Goal: Information Seeking & Learning: Check status

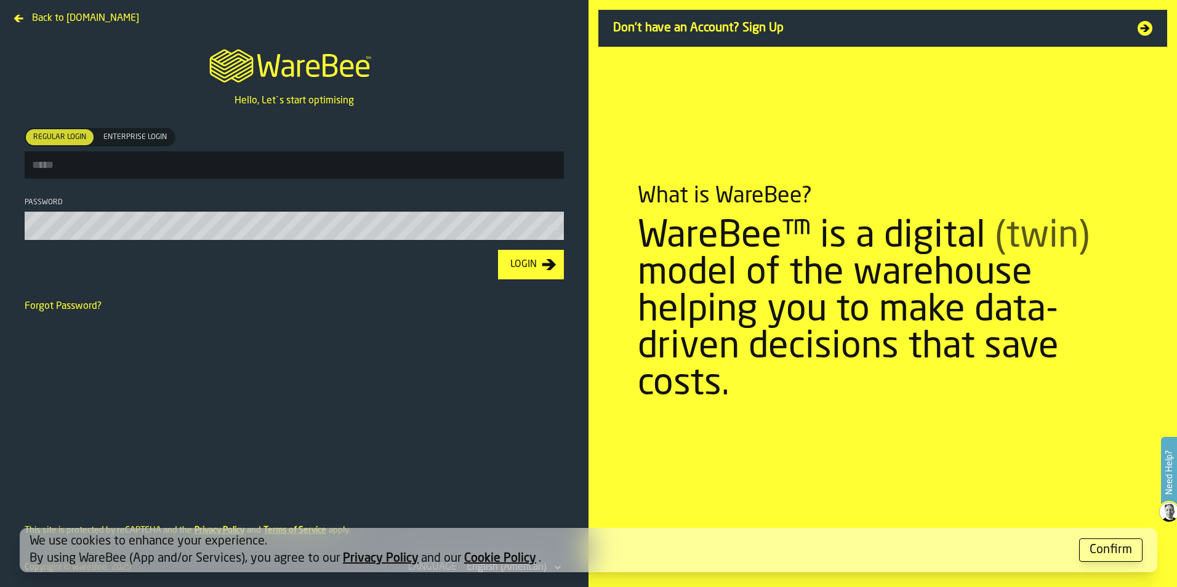
type input "**********"
click at [515, 264] on div "Login" at bounding box center [523, 264] width 36 height 15
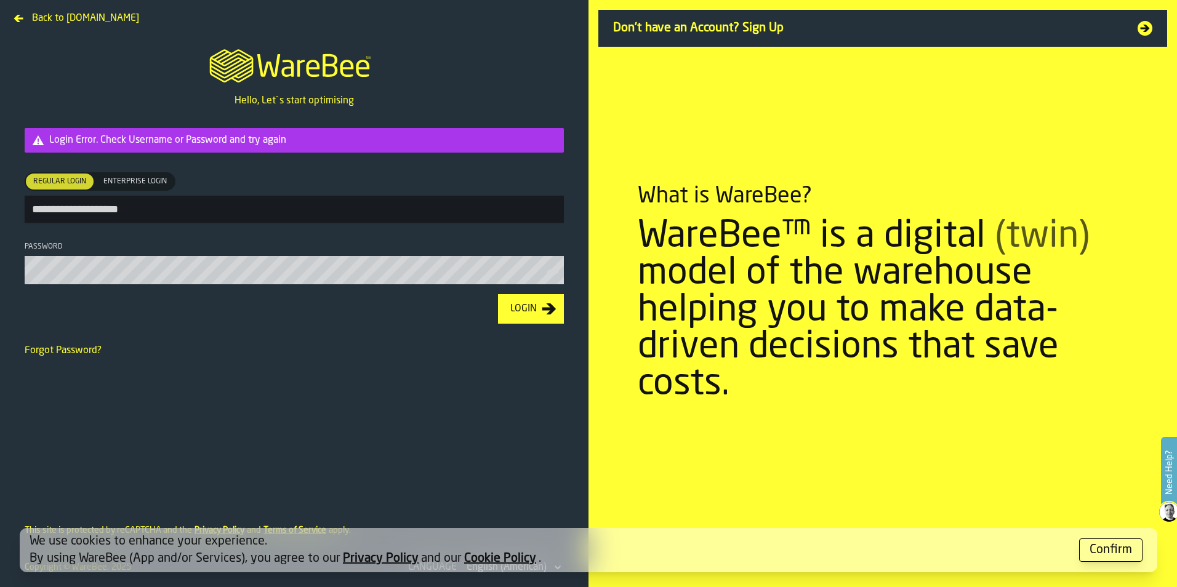
click at [67, 350] on link "Forgot Password?" at bounding box center [63, 351] width 77 height 10
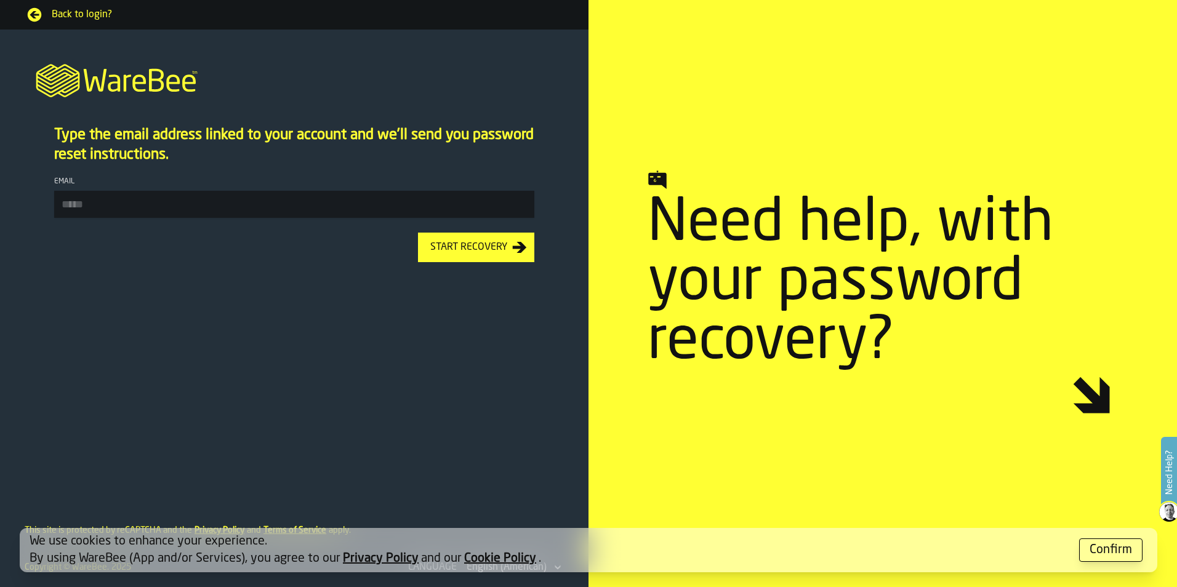
click at [194, 202] on input "Email" at bounding box center [294, 204] width 480 height 27
type input "**********"
click at [489, 254] on div "Start Recovery" at bounding box center [468, 247] width 87 height 15
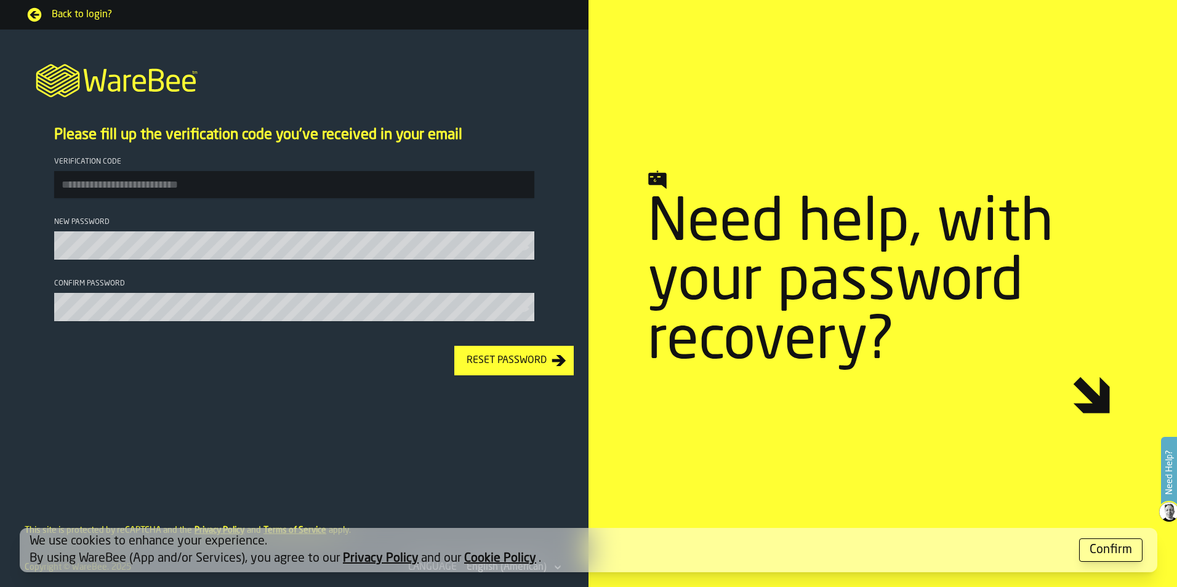
click at [190, 188] on input "Verification code" at bounding box center [294, 184] width 480 height 27
type input "******"
click at [505, 366] on div "Reset Password" at bounding box center [507, 360] width 90 height 15
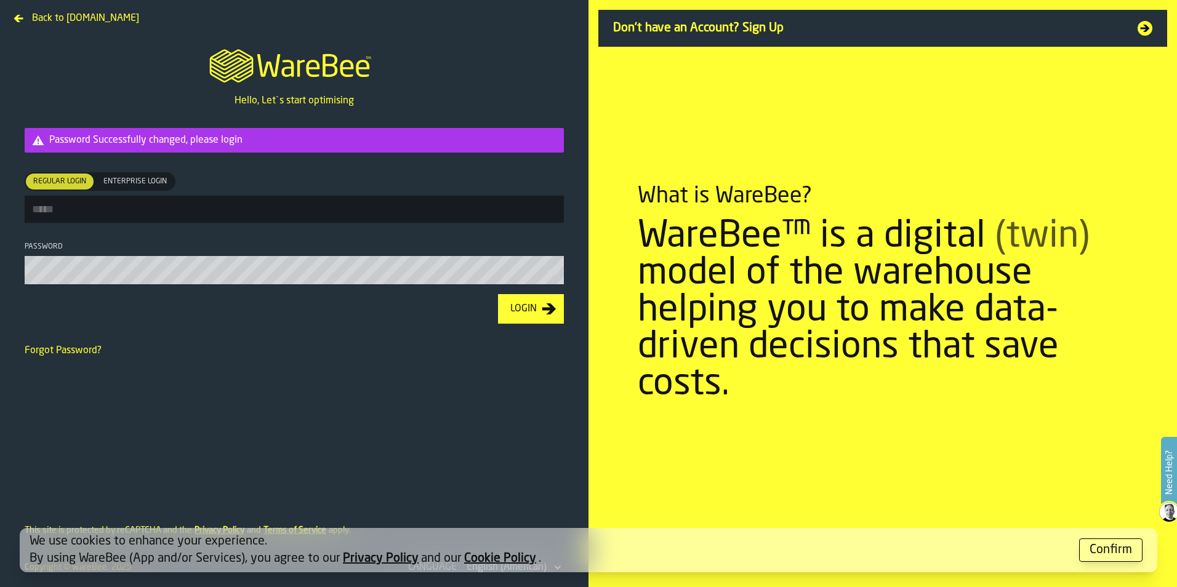
type input "**********"
click at [546, 314] on icon "button-Login" at bounding box center [549, 310] width 14 height 11
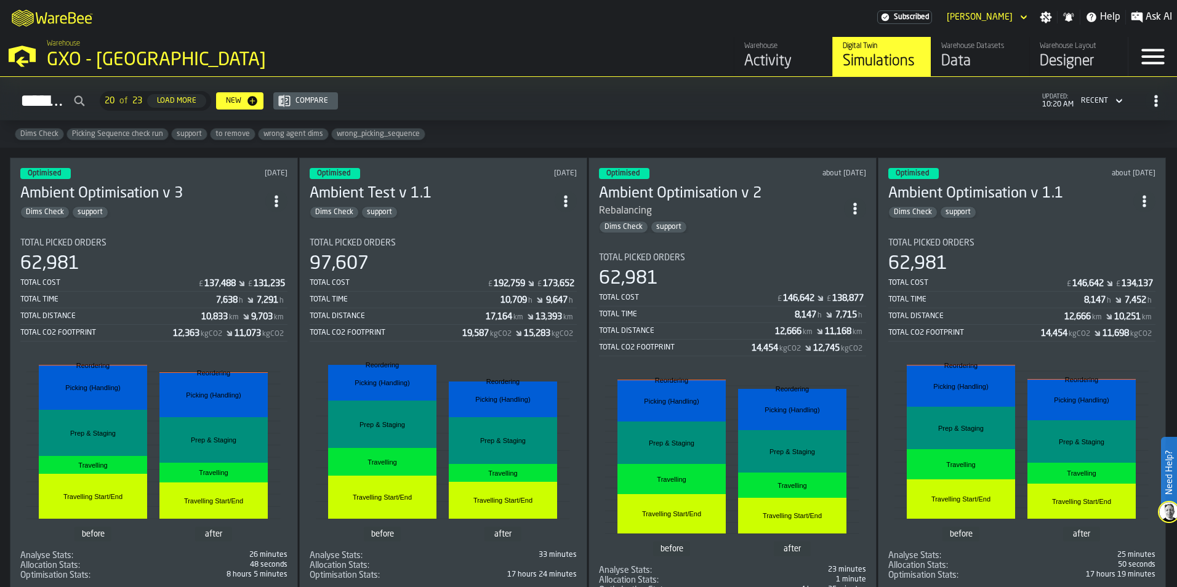
click at [770, 57] on div "Activity" at bounding box center [783, 62] width 78 height 20
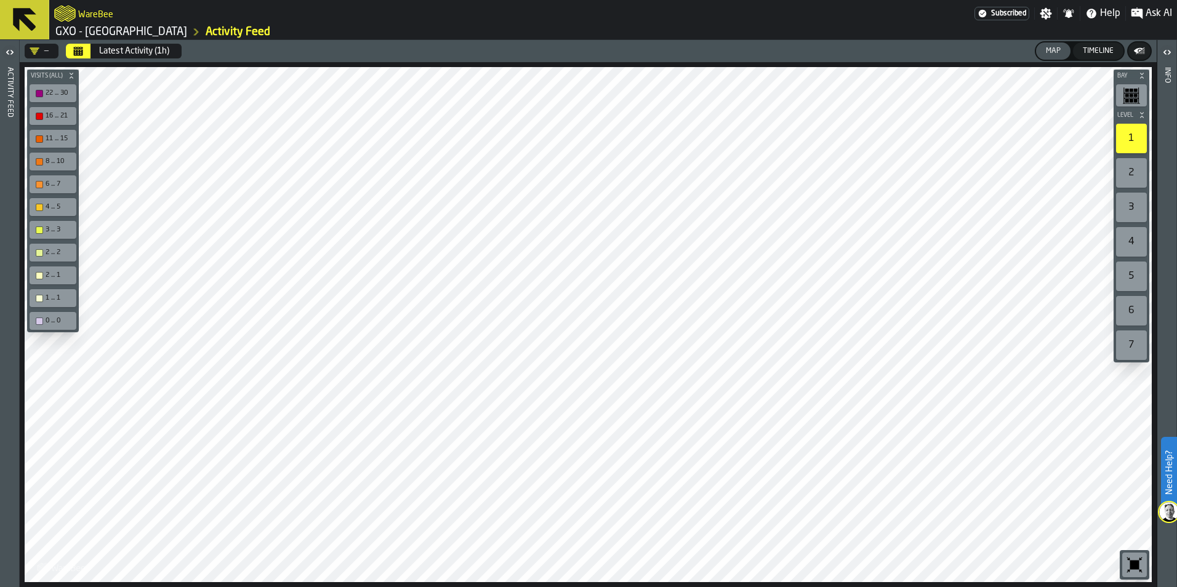
click at [39, 50] on div "—" at bounding box center [39, 51] width 19 height 10
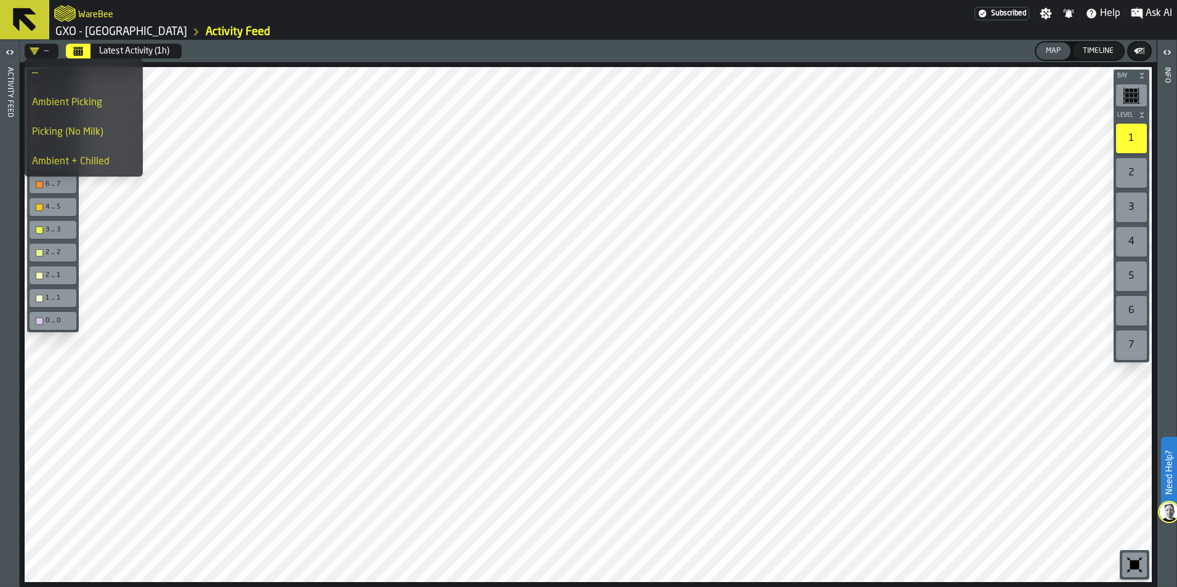
click at [39, 50] on div "—" at bounding box center [39, 51] width 19 height 10
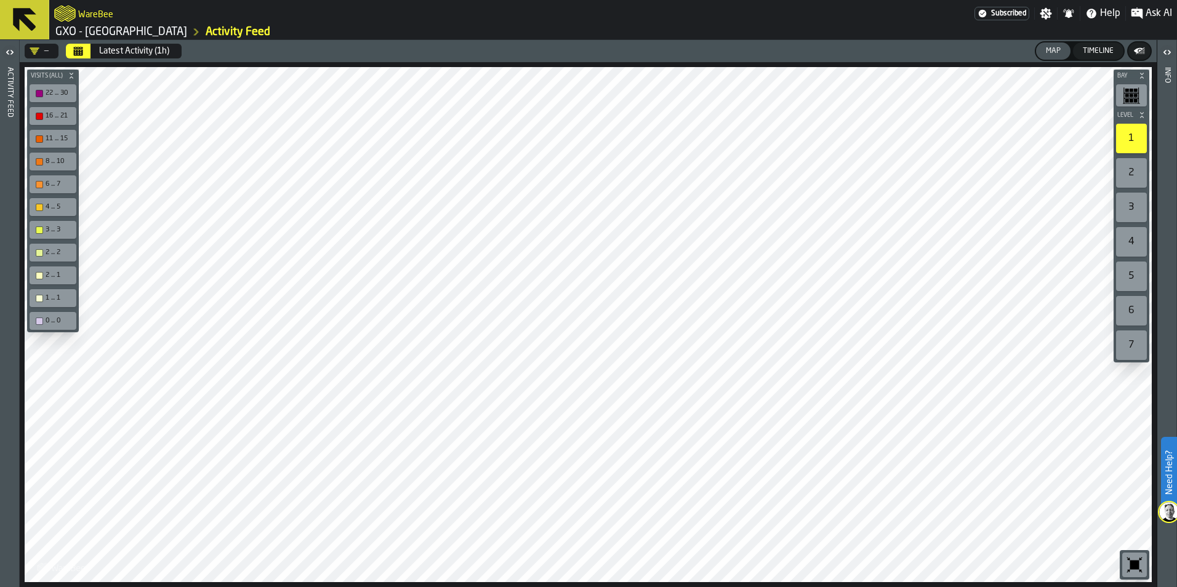
click at [1095, 54] on div "Timeline" at bounding box center [1097, 51] width 41 height 9
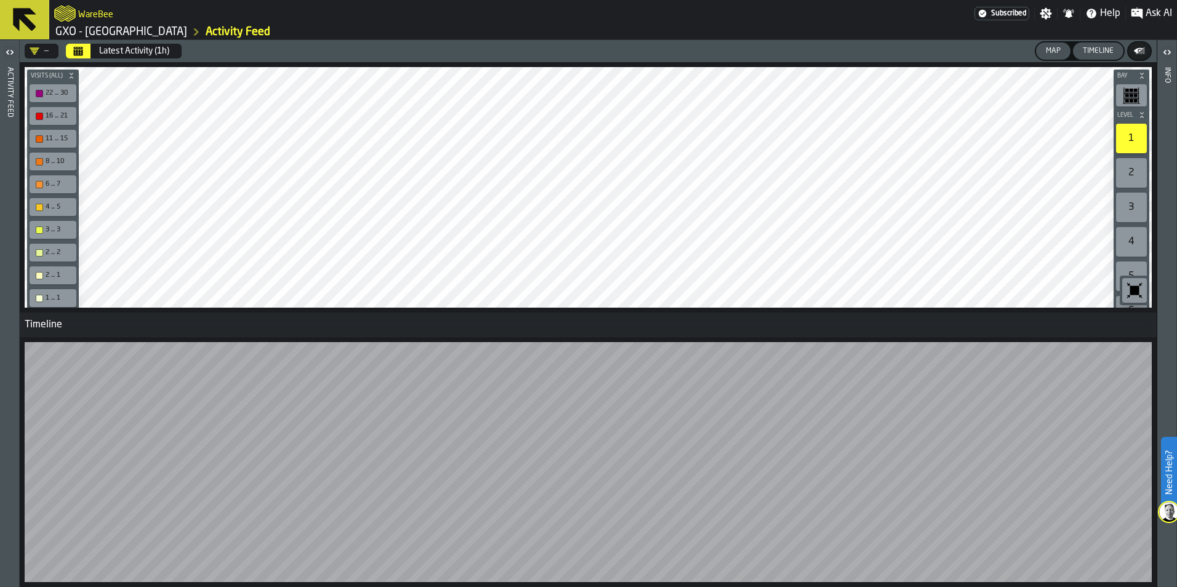
click at [134, 34] on link "GXO - [GEOGRAPHIC_DATA]" at bounding box center [121, 32] width 132 height 14
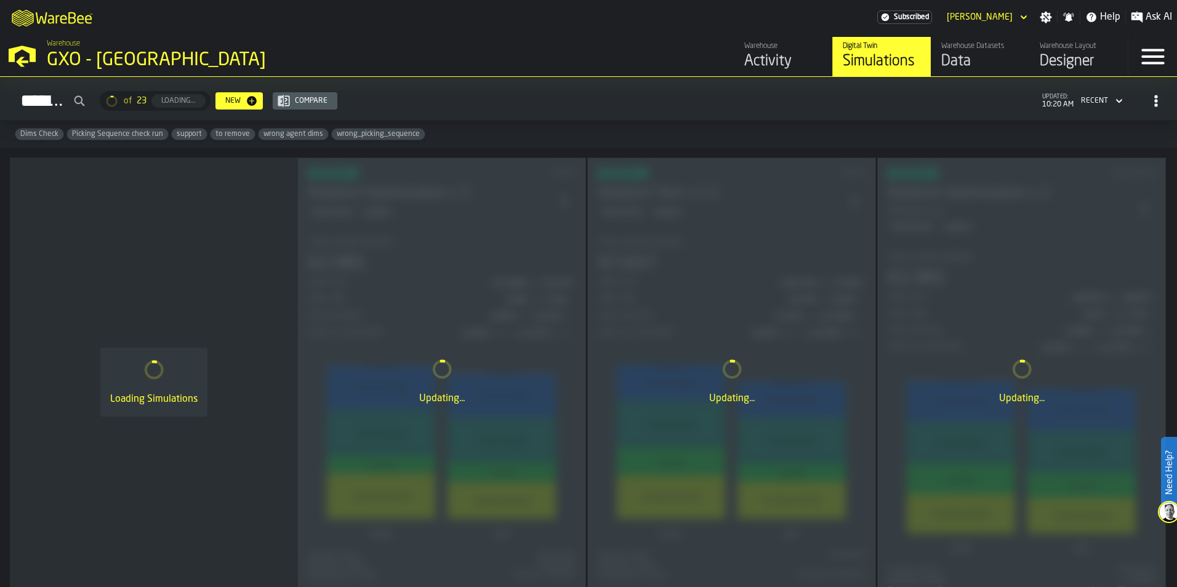
click at [980, 58] on div "Data" at bounding box center [980, 62] width 78 height 20
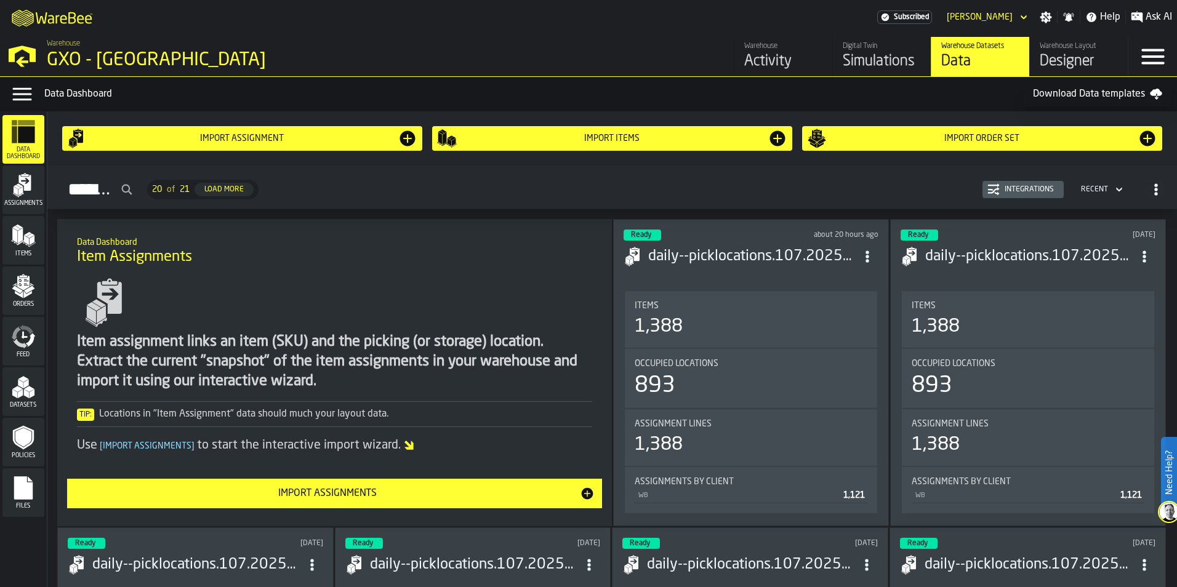
click at [761, 50] on div "Warehouse" at bounding box center [783, 46] width 78 height 9
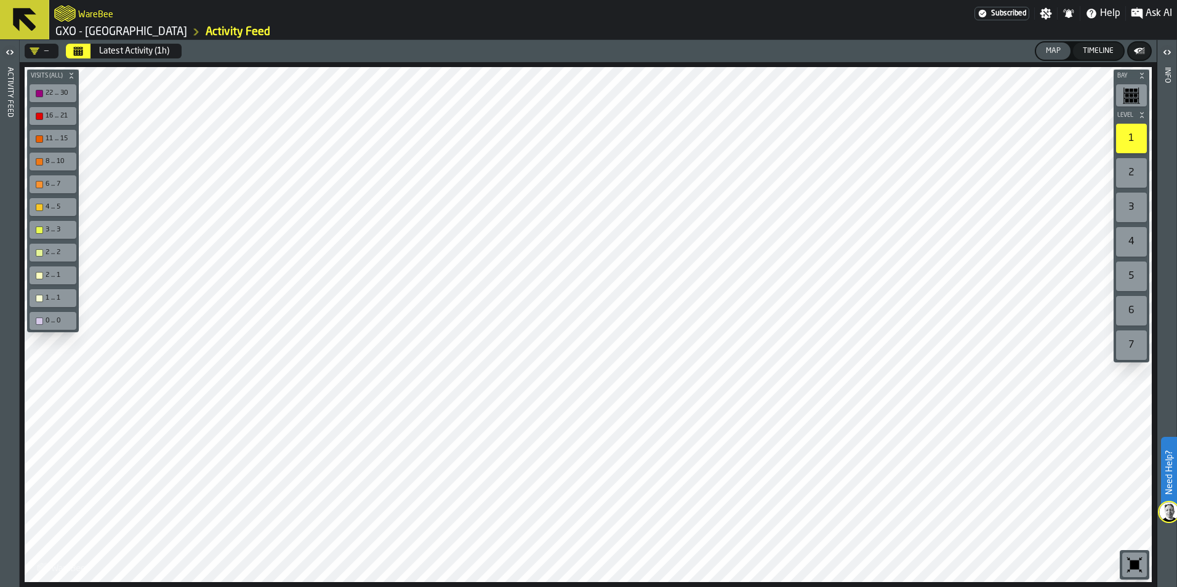
click at [121, 33] on link "GXO - [GEOGRAPHIC_DATA]" at bounding box center [121, 32] width 132 height 14
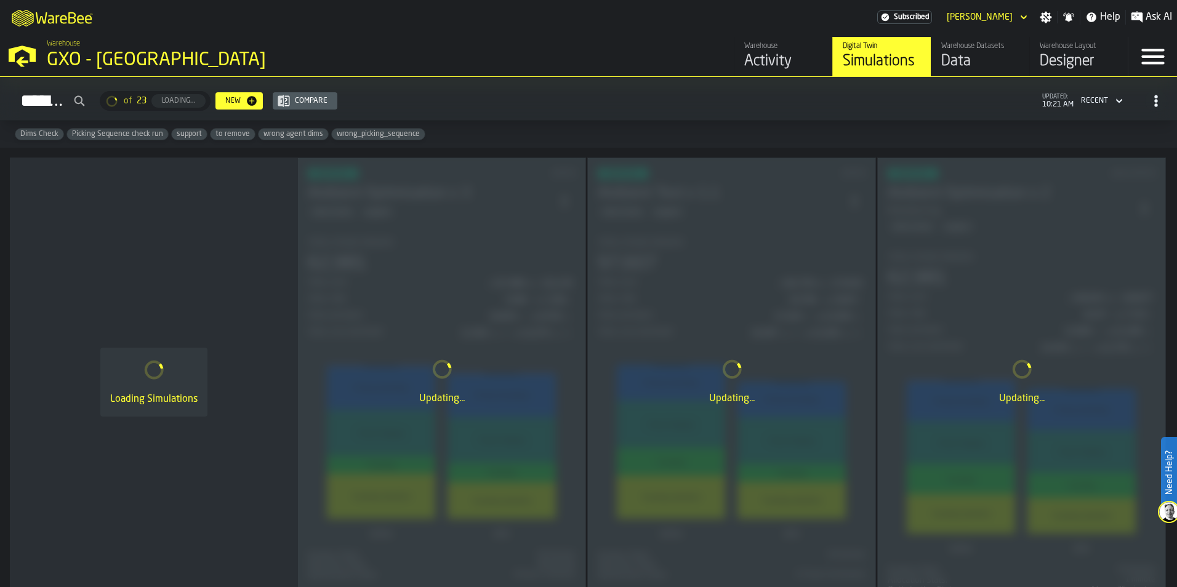
click at [1150, 58] on icon "button-toggle-Menu" at bounding box center [1152, 56] width 23 height 15
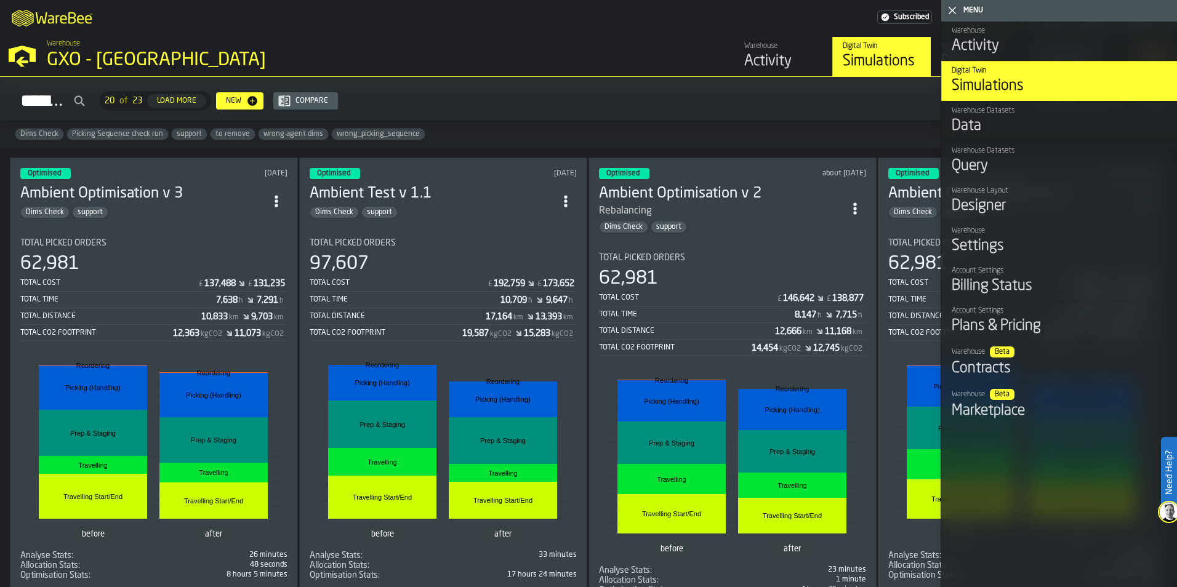
click at [590, 27] on div "M A K I N G W A R E H O U S E S M O R E EF F I C I E N T Subscribed [PERSON_NAM…" at bounding box center [588, 17] width 1177 height 34
click at [1052, 524] on div "Warehouse Activity Digital Twin Simulations Warehouse Datasets Data Warehouse D…" at bounding box center [1059, 305] width 236 height 566
click at [956, 5] on icon "button-toggle-Close me" at bounding box center [952, 10] width 15 height 15
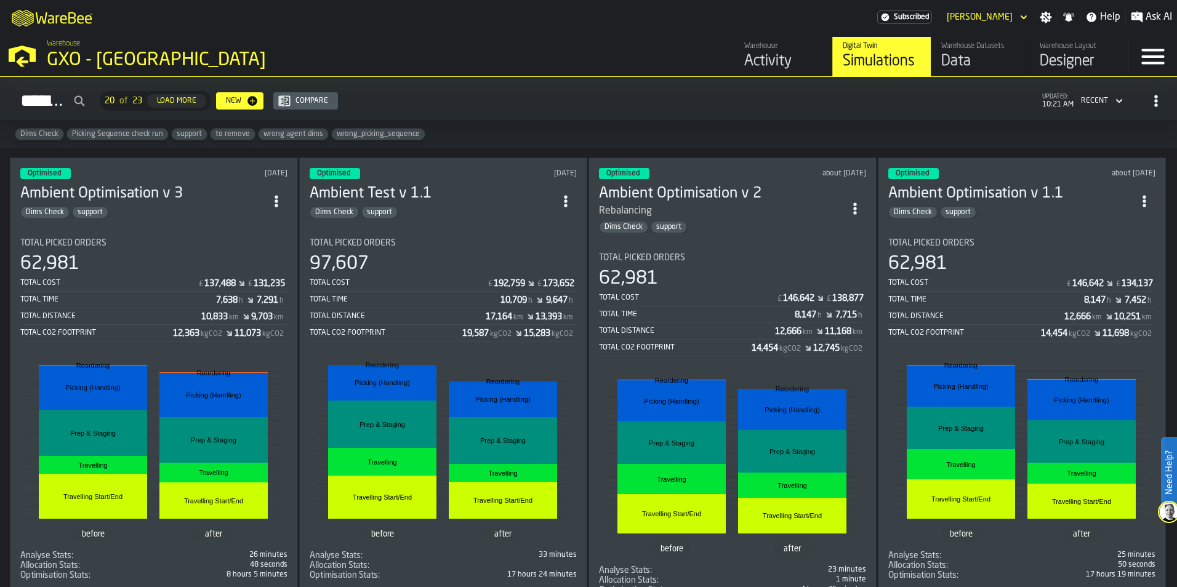
click at [257, 100] on icon "button-New" at bounding box center [252, 101] width 10 height 10
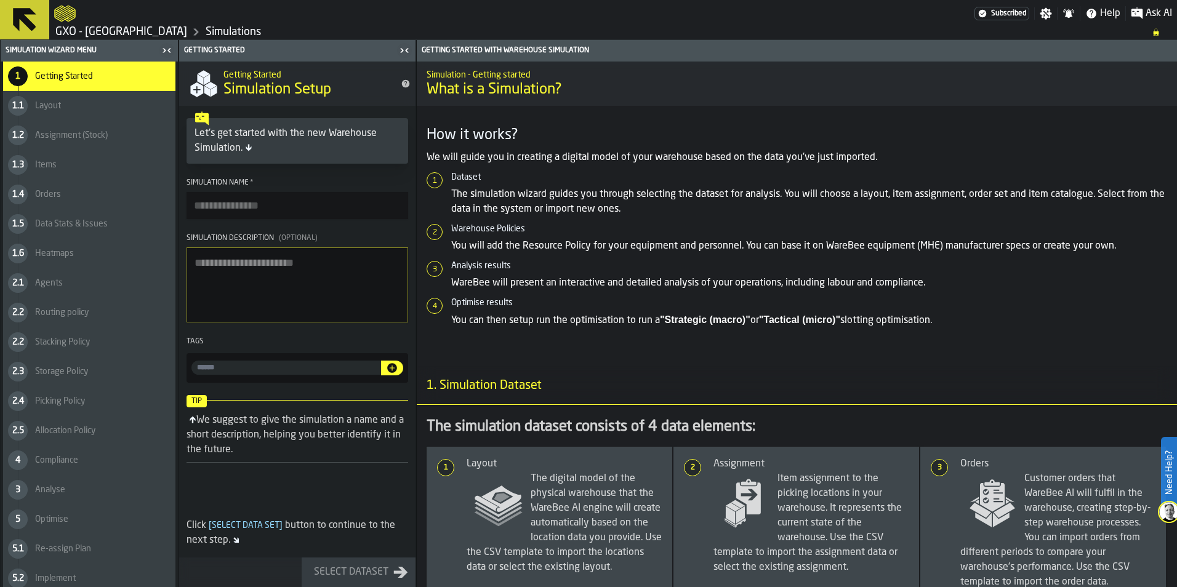
click at [43, 27] on button at bounding box center [24, 19] width 49 height 39
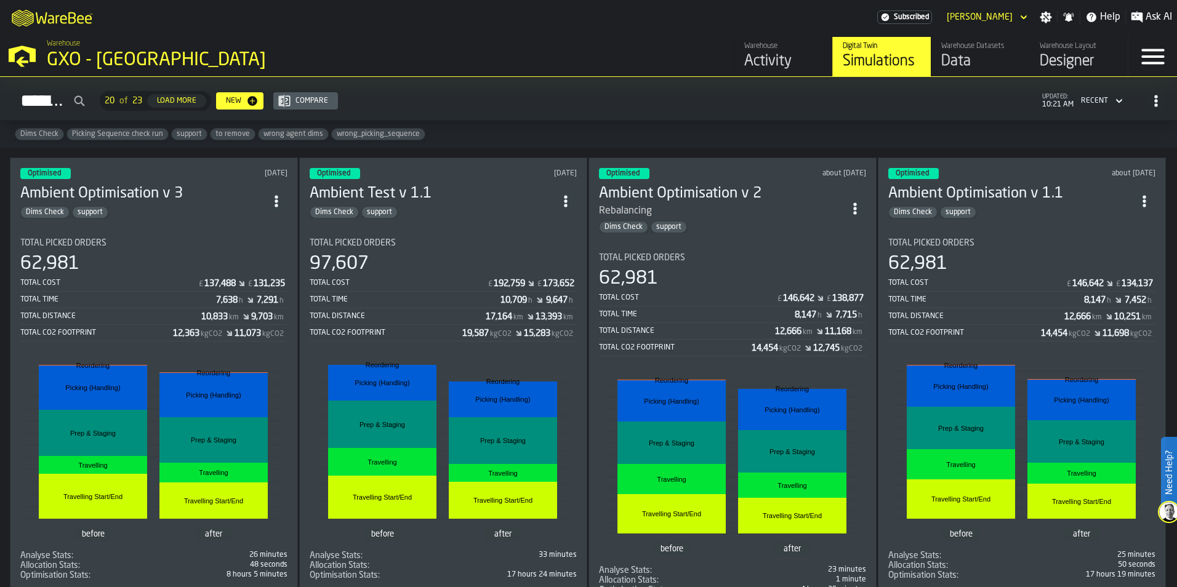
click at [1154, 63] on icon "button-toggle-Menu" at bounding box center [1152, 56] width 23 height 15
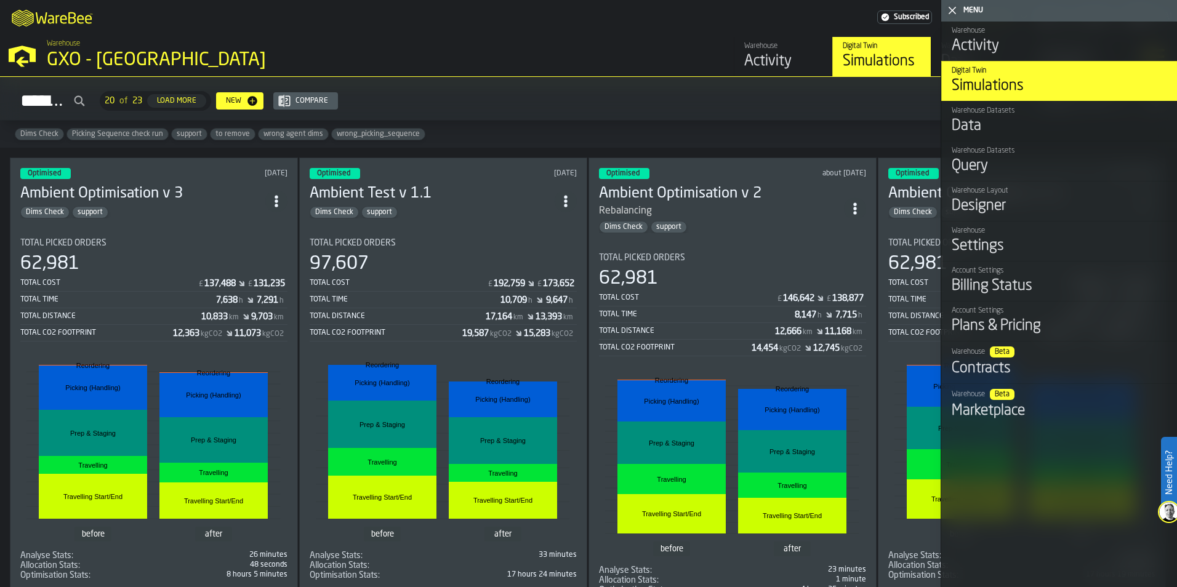
click at [996, 122] on div "Data" at bounding box center [1058, 126] width 215 height 20
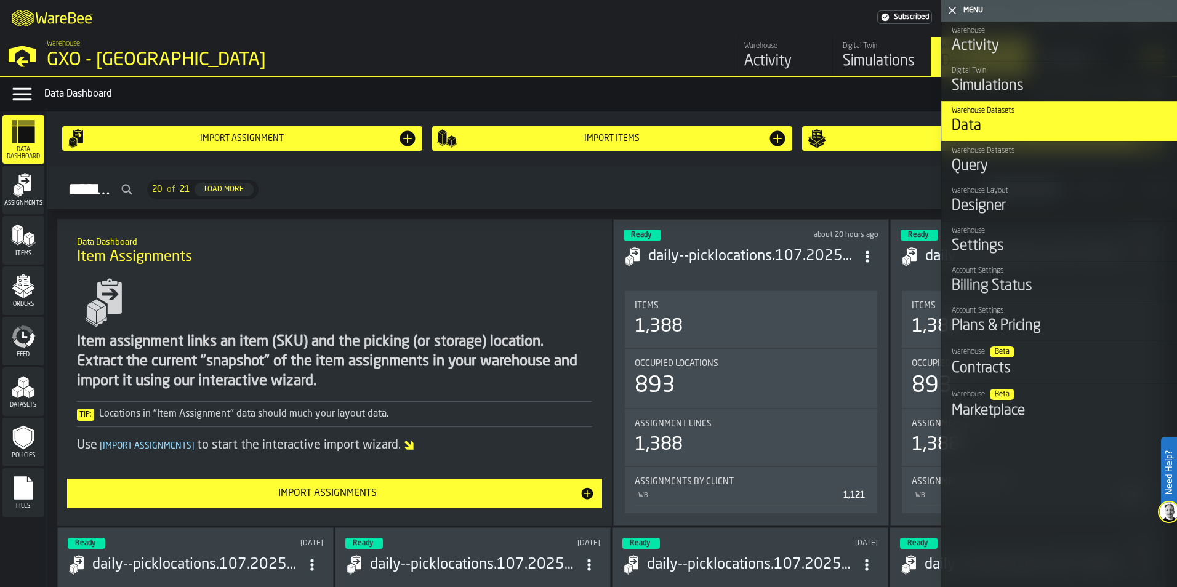
click at [34, 331] on icon "menu Feed" at bounding box center [23, 336] width 25 height 25
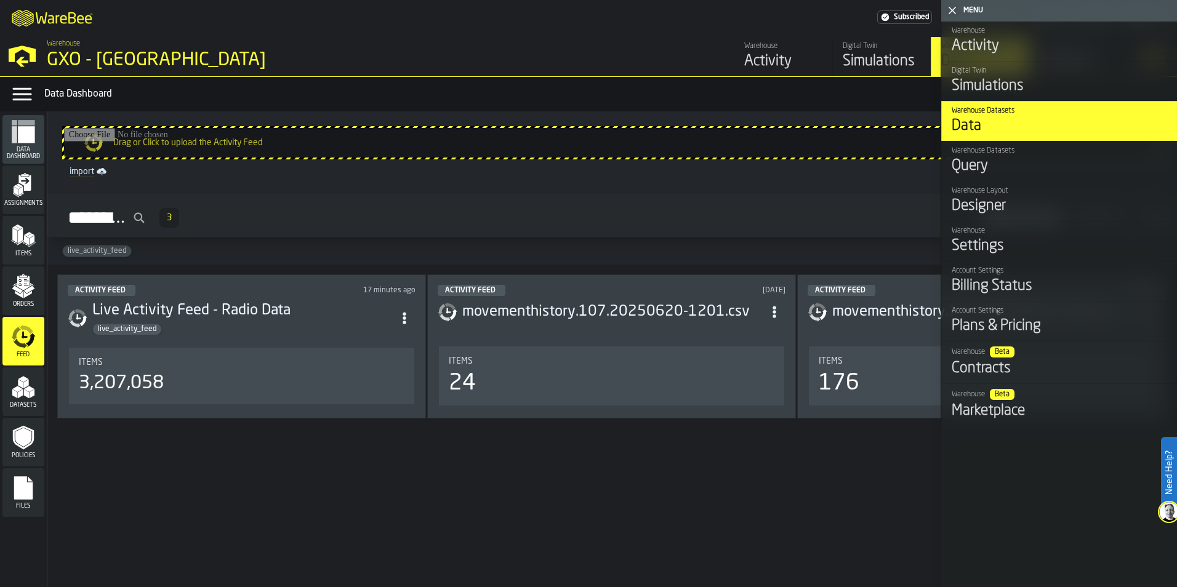
click at [104, 57] on div "GXO - [GEOGRAPHIC_DATA]" at bounding box center [213, 60] width 332 height 22
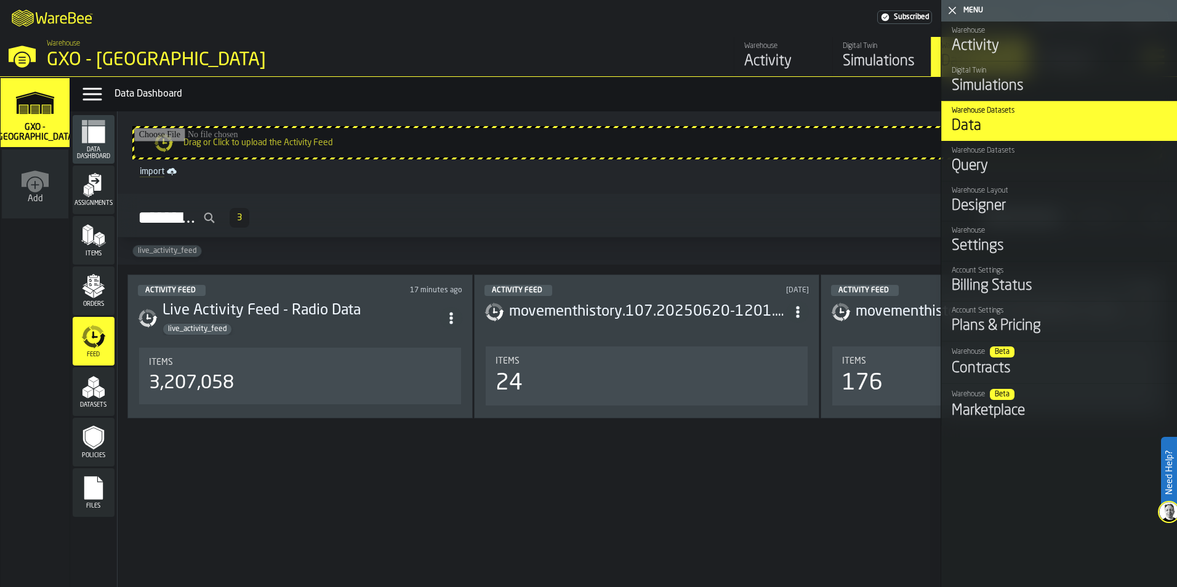
click at [948, 9] on icon "button-toggle-Close me" at bounding box center [952, 10] width 15 height 15
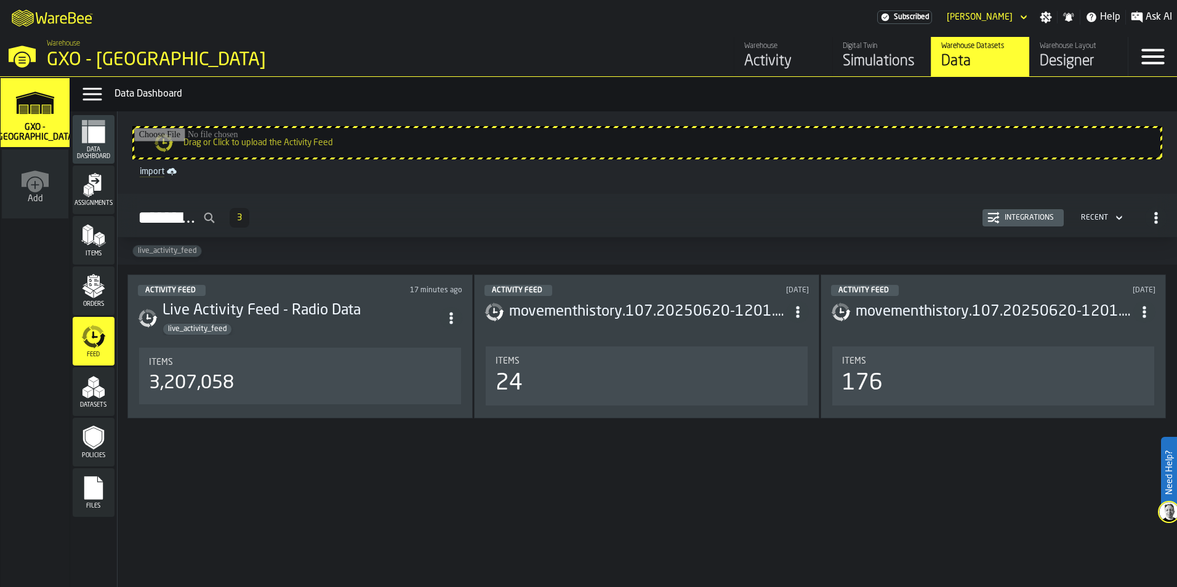
click at [781, 50] on div "Warehouse" at bounding box center [783, 46] width 78 height 9
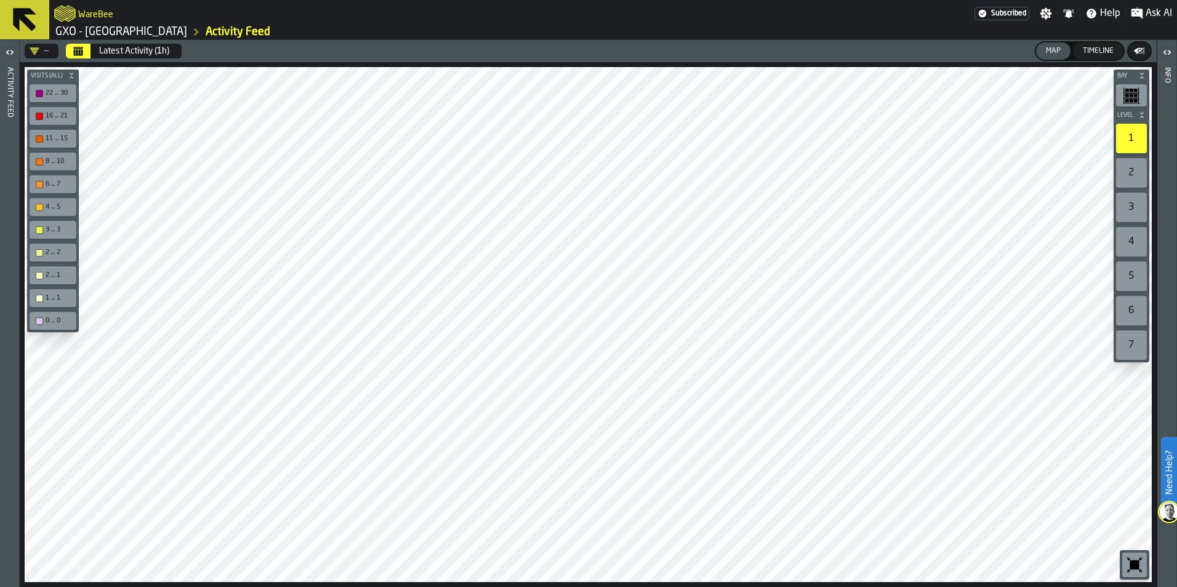
click at [21, 17] on icon at bounding box center [24, 19] width 23 height 23
click at [28, 12] on icon at bounding box center [24, 19] width 23 height 23
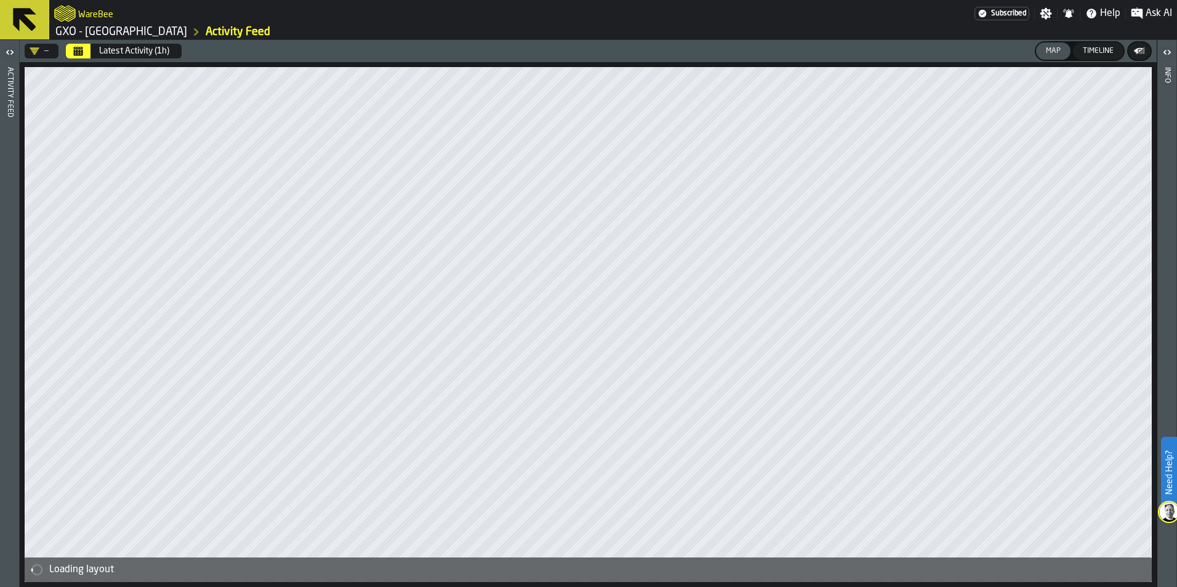
click at [141, 33] on link "GXO - [GEOGRAPHIC_DATA]" at bounding box center [121, 32] width 132 height 14
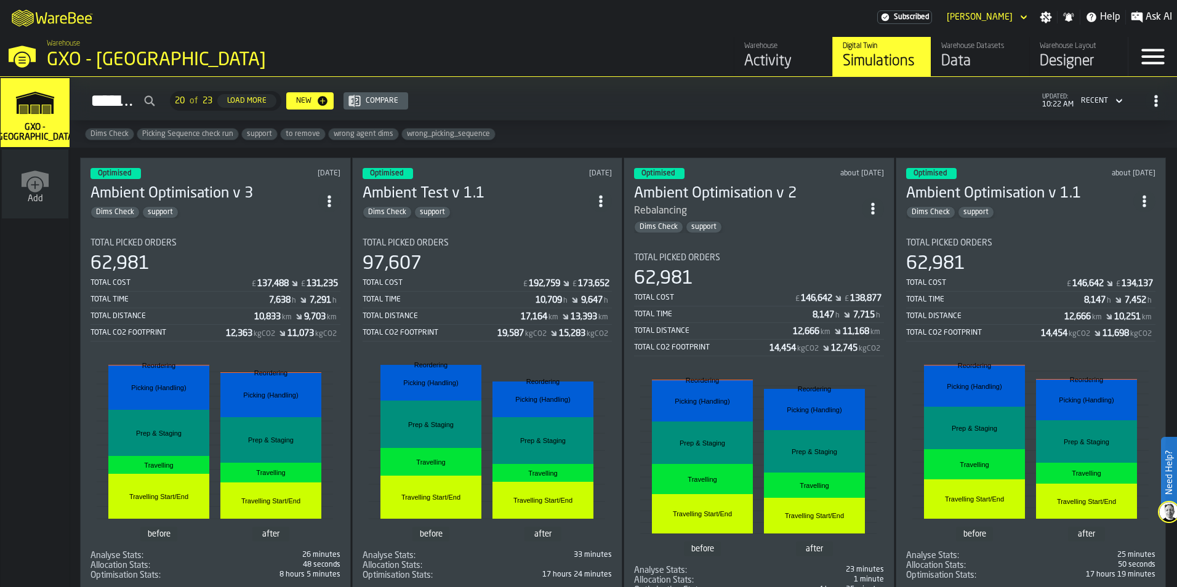
click at [770, 55] on div "Activity" at bounding box center [783, 62] width 78 height 20
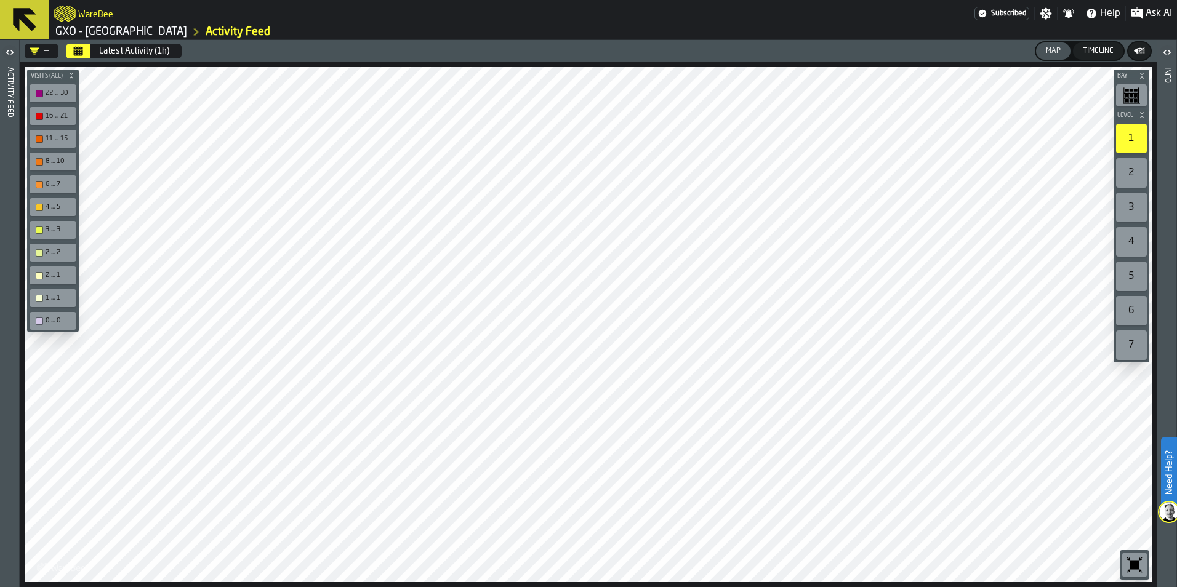
click at [9, 51] on icon "button-toggle-Open" at bounding box center [9, 52] width 15 height 15
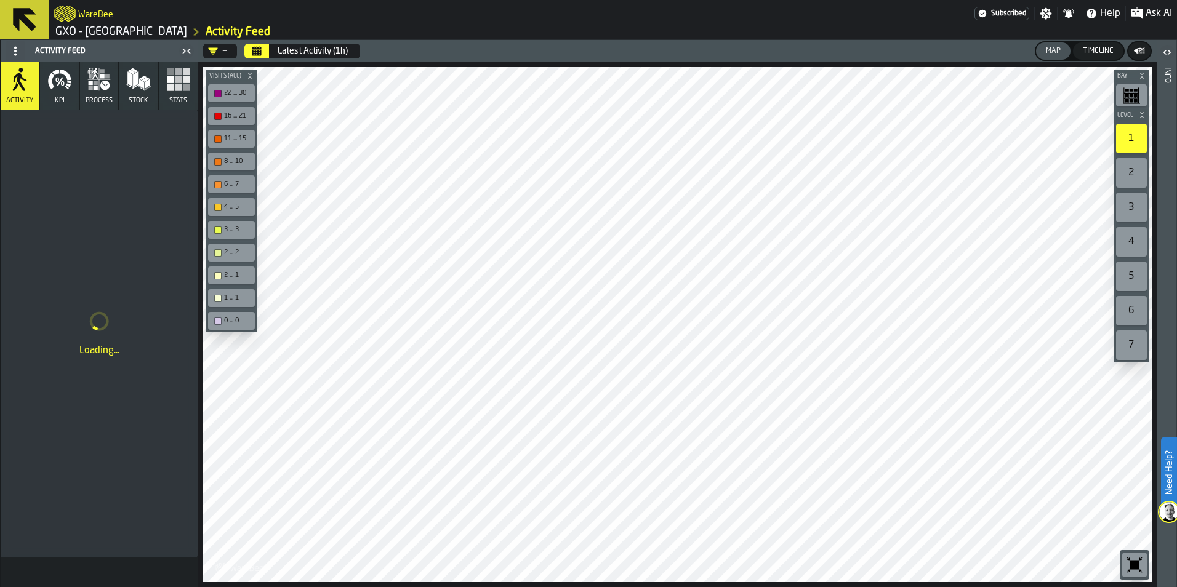
click at [183, 51] on icon "button-toggle-Close me" at bounding box center [186, 51] width 15 height 15
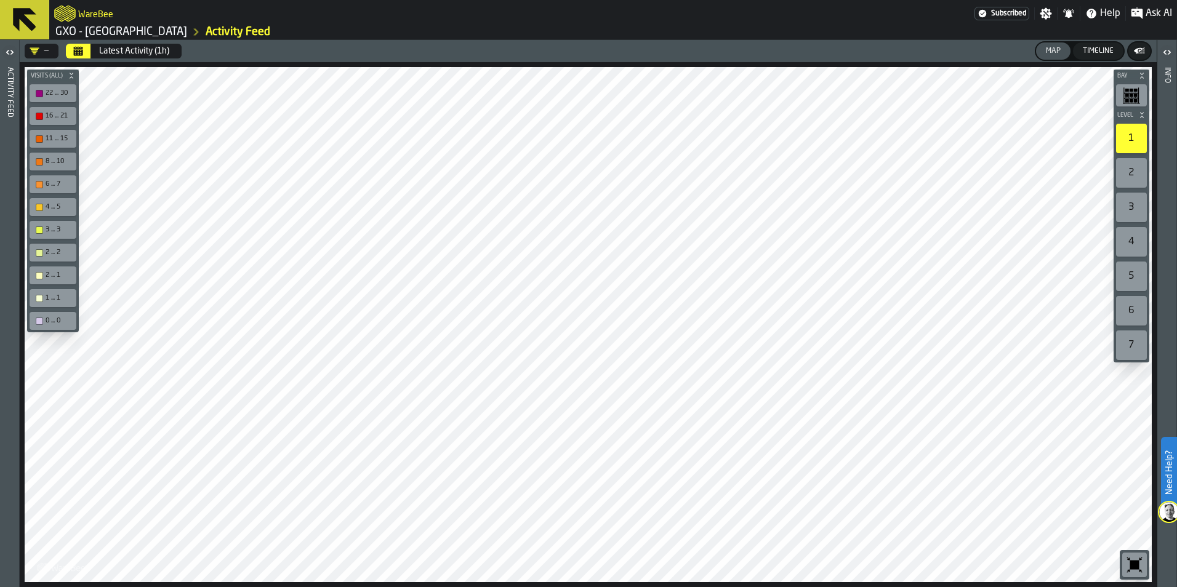
click at [6, 49] on icon "button-toggle-Open" at bounding box center [9, 52] width 15 height 15
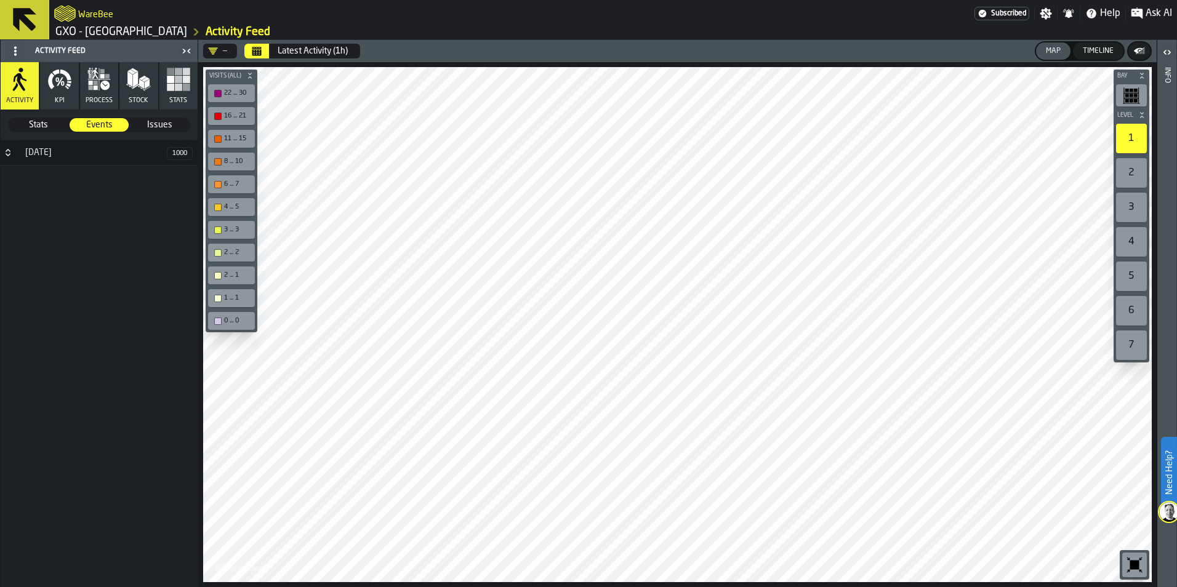
click at [63, 95] on button "KPI" at bounding box center [59, 85] width 38 height 47
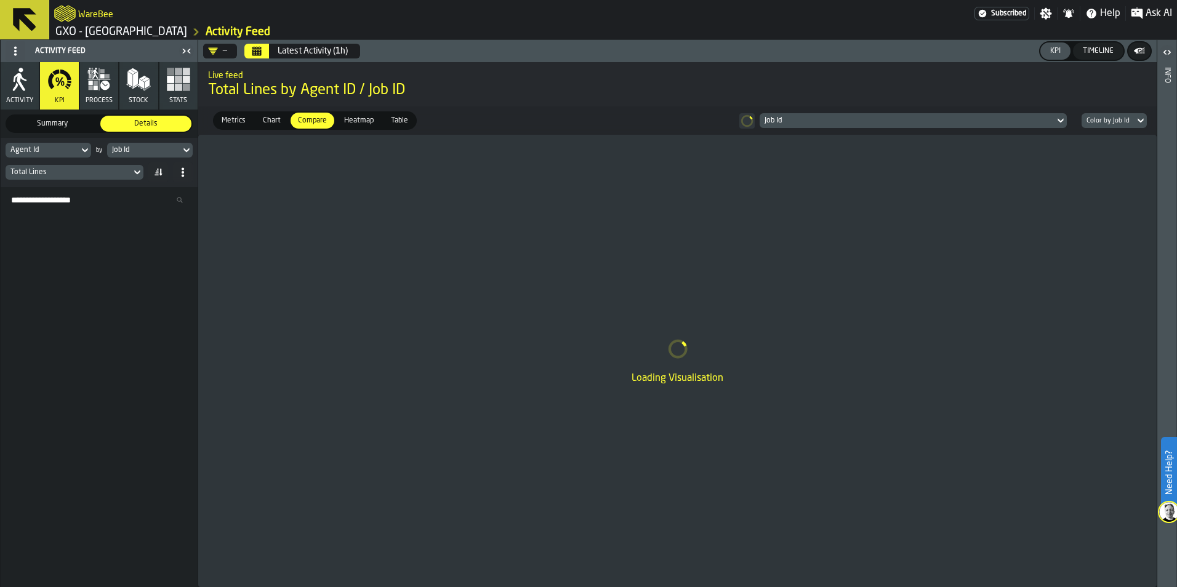
click at [82, 149] on icon at bounding box center [85, 150] width 6 height 4
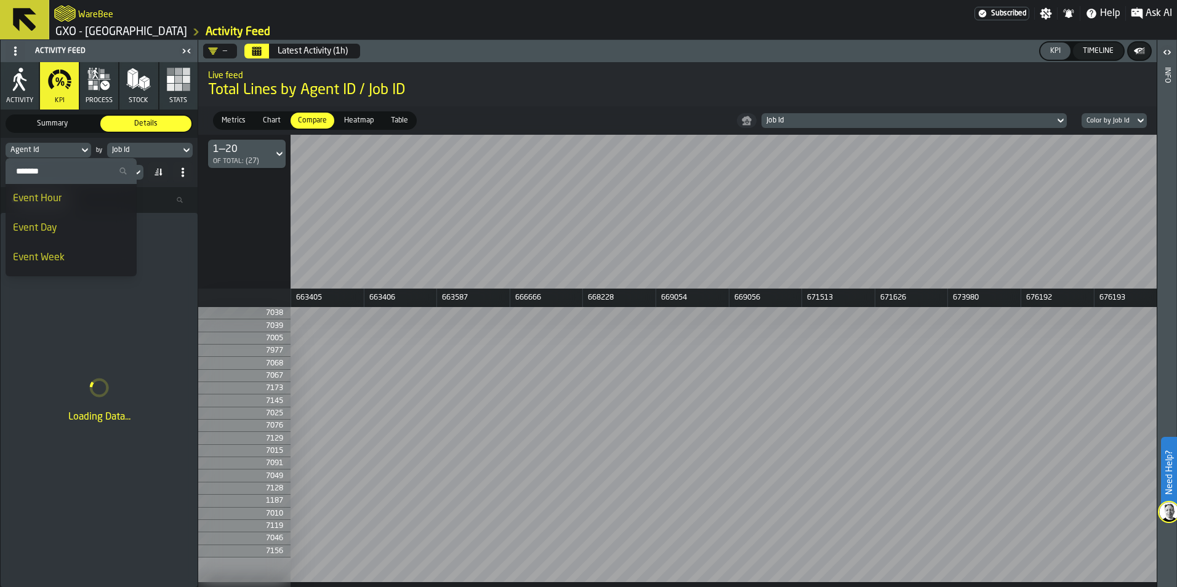
click at [83, 148] on icon at bounding box center [85, 150] width 12 height 15
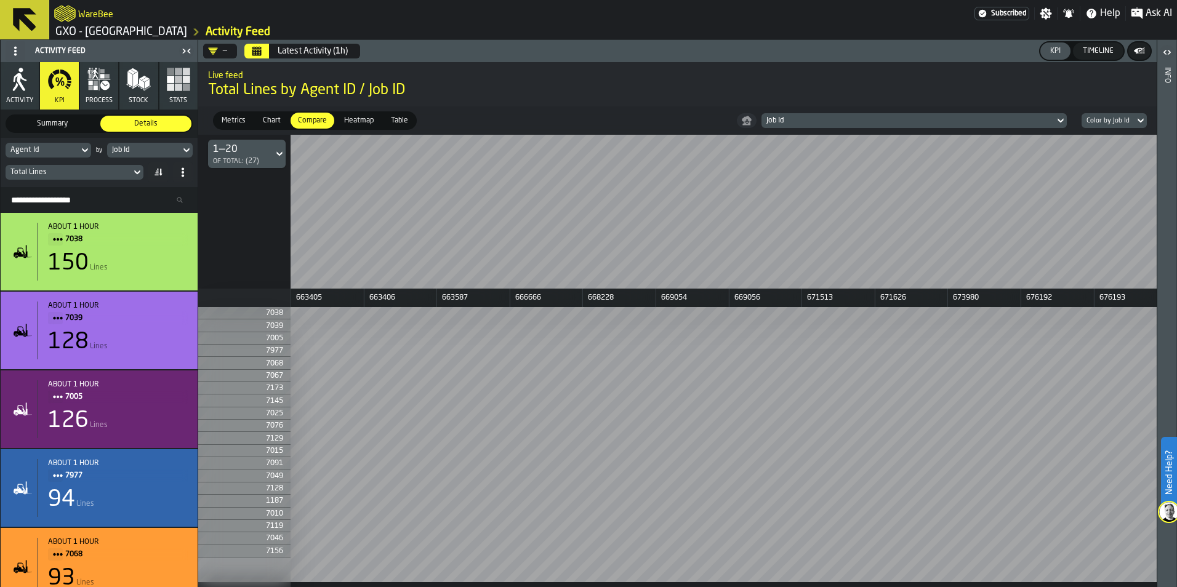
click at [138, 170] on icon at bounding box center [137, 172] width 12 height 15
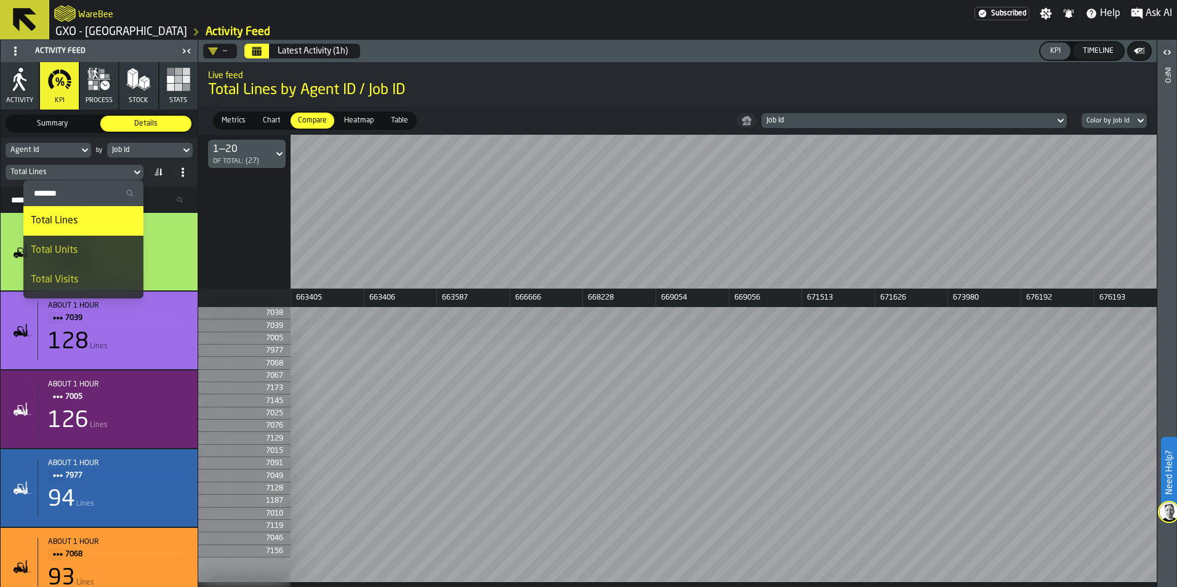
click at [138, 170] on icon at bounding box center [137, 172] width 12 height 15
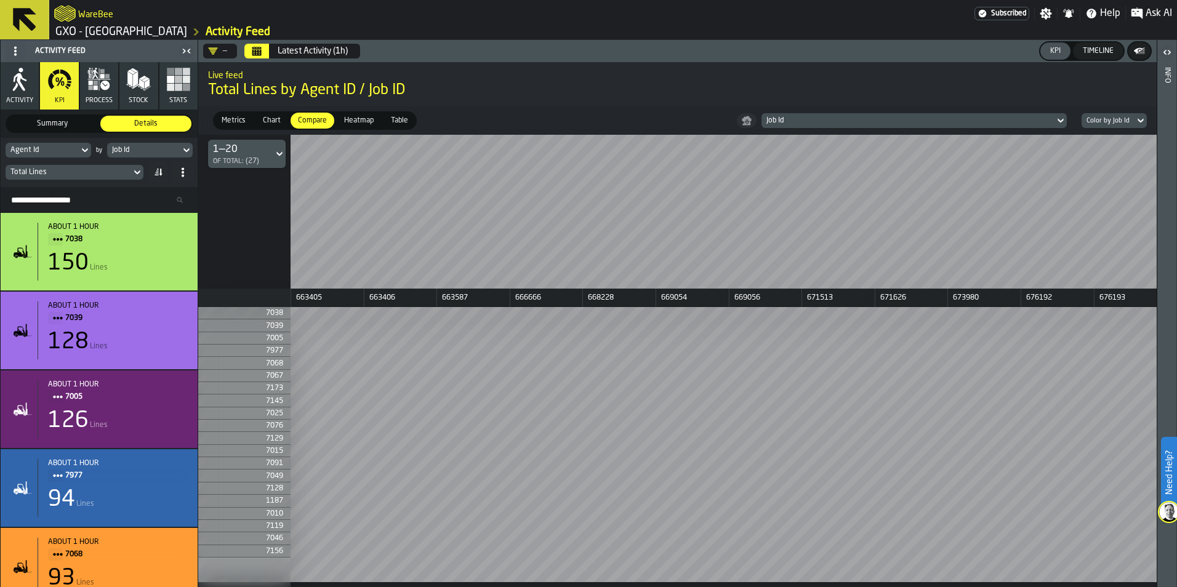
click at [121, 150] on div "Job Id" at bounding box center [143, 150] width 63 height 9
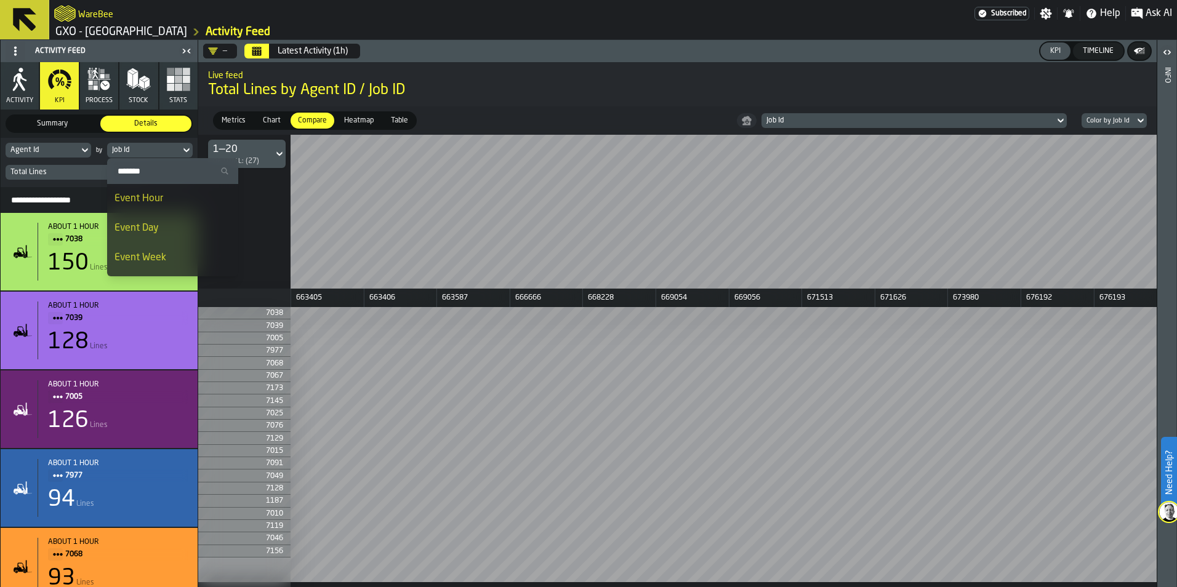
click at [122, 150] on div "Job Id" at bounding box center [143, 150] width 63 height 9
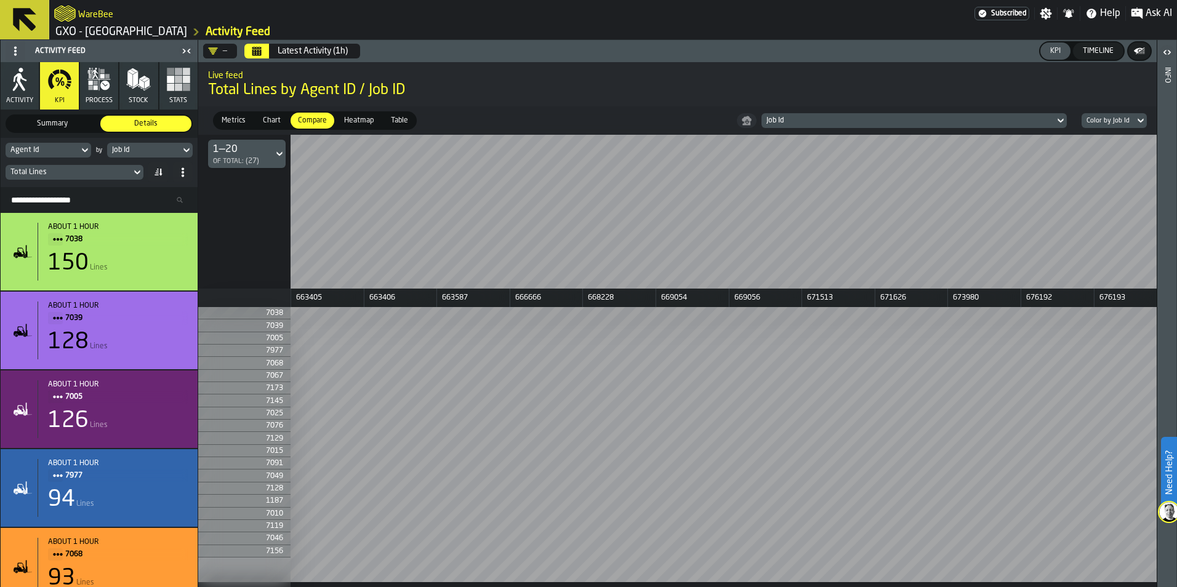
click at [84, 149] on icon at bounding box center [85, 150] width 12 height 15
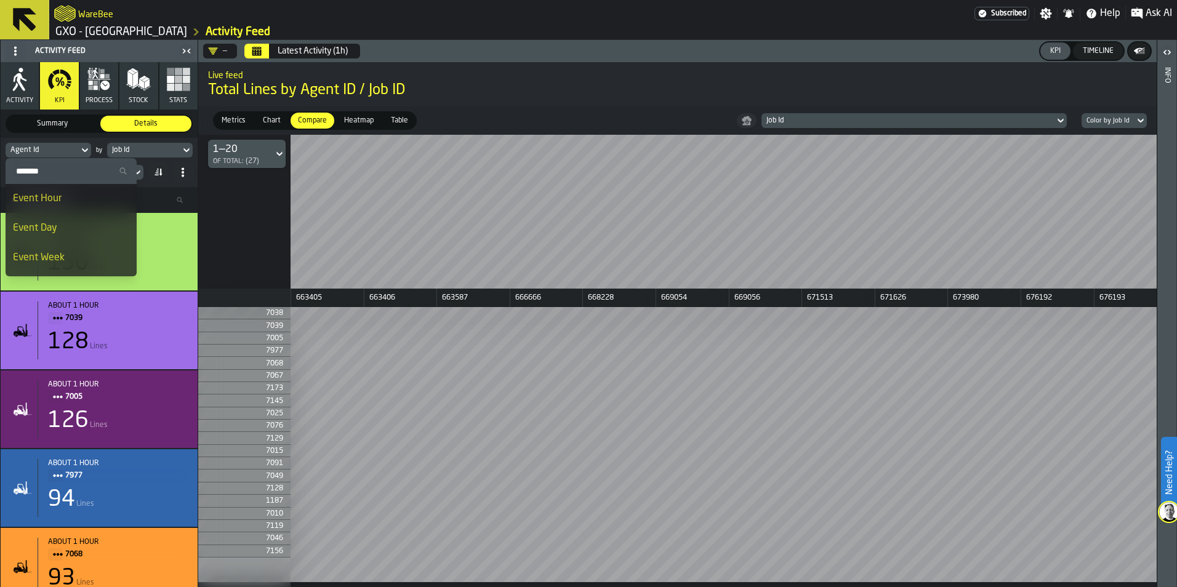
click at [60, 202] on div "Event Hour" at bounding box center [71, 198] width 116 height 15
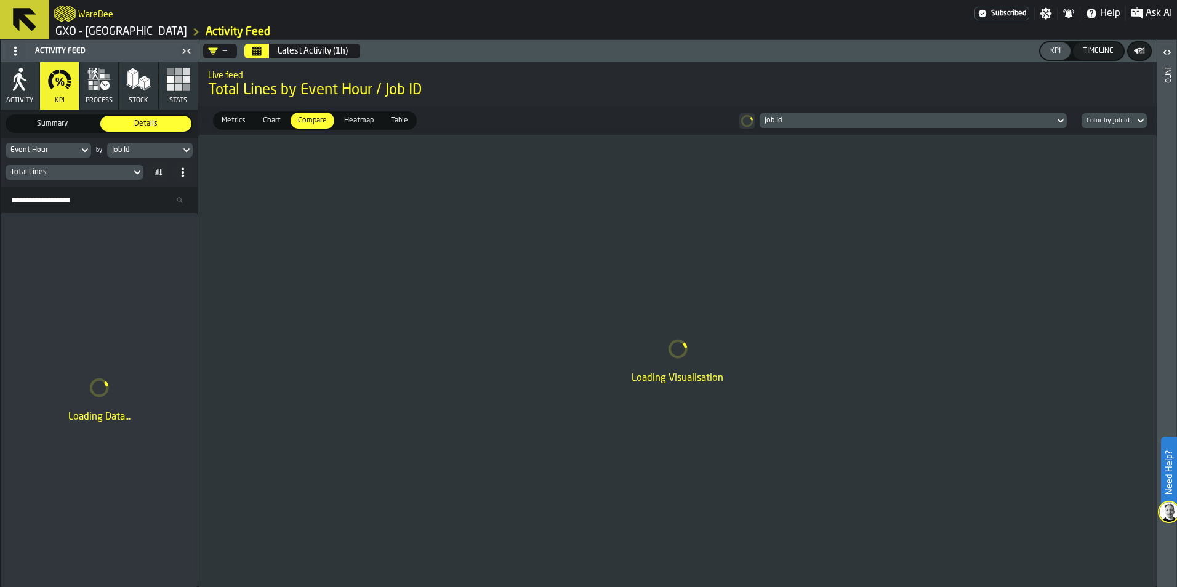
click at [184, 152] on icon at bounding box center [186, 150] width 12 height 15
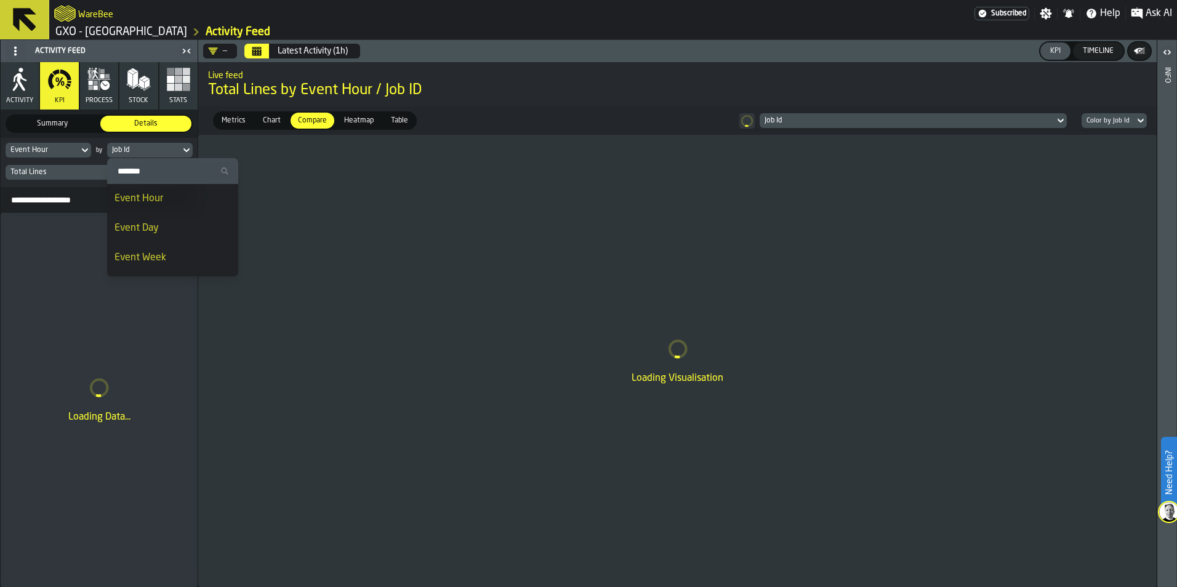
click at [184, 152] on icon at bounding box center [186, 150] width 12 height 15
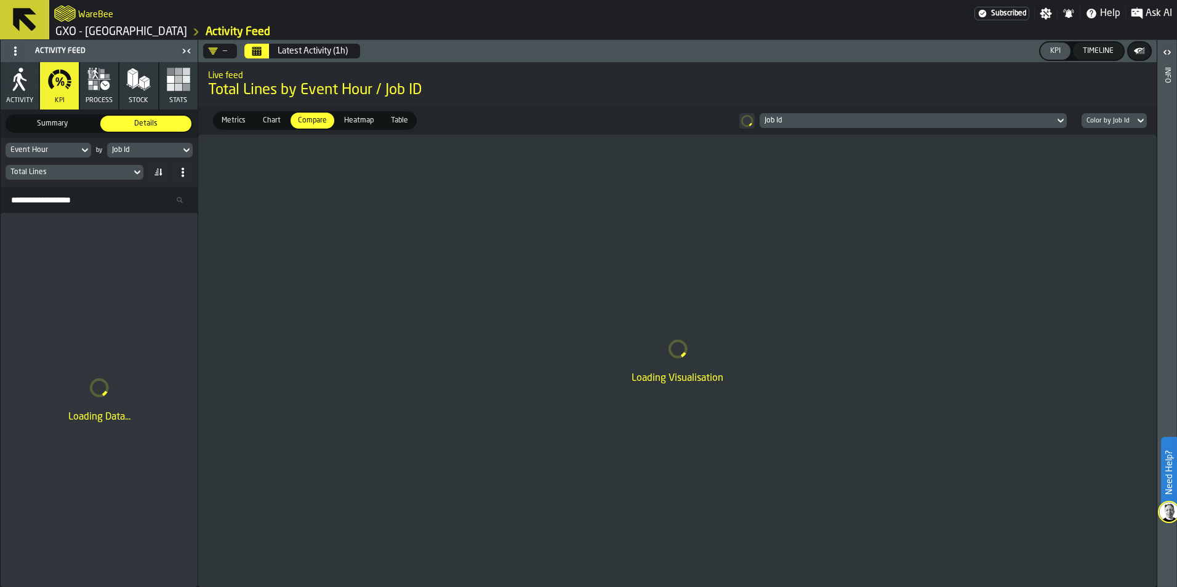
click at [181, 198] on icon at bounding box center [178, 199] width 7 height 7
click at [181, 198] on input "Search Resources..." at bounding box center [99, 200] width 187 height 16
click at [102, 203] on input "Search Resources..." at bounding box center [99, 200] width 187 height 16
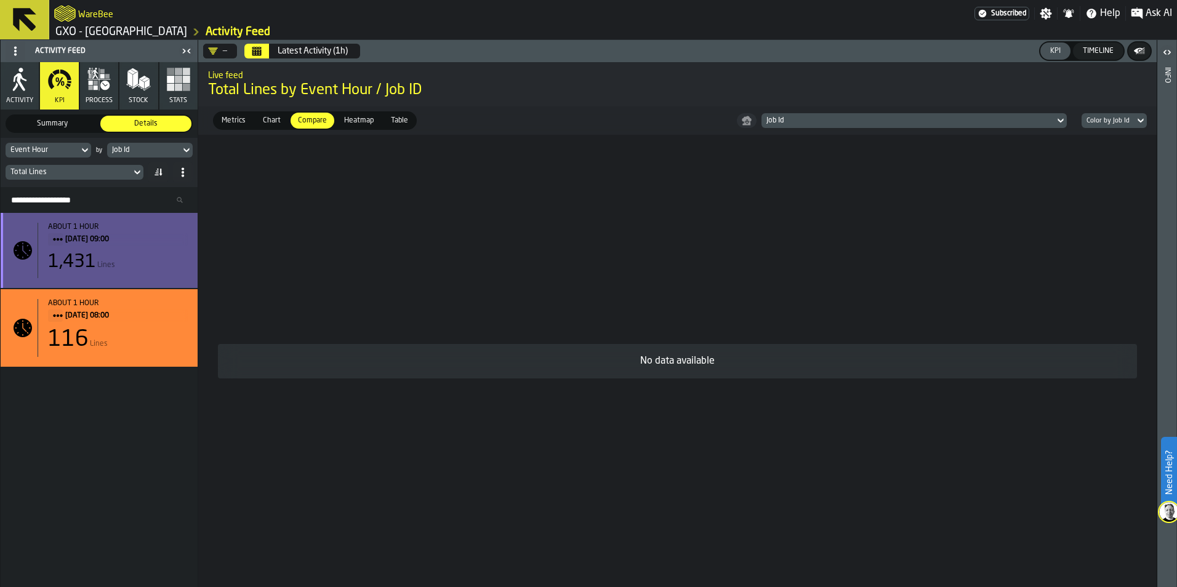
click at [104, 241] on span "[DATE] 09:00" at bounding box center [121, 240] width 113 height 14
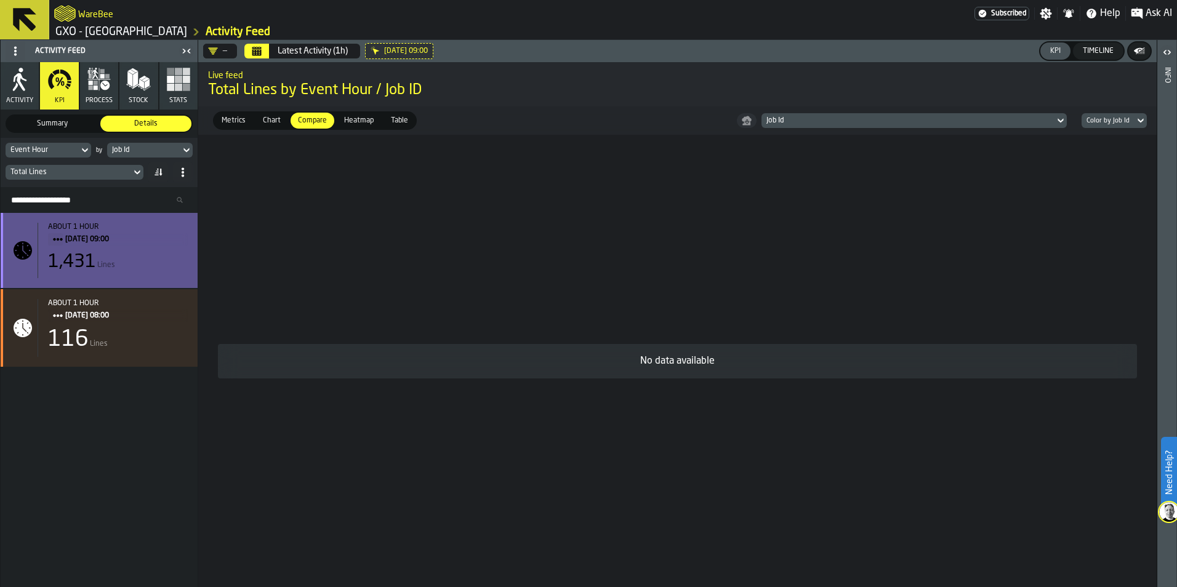
click at [109, 263] on span "Lines" at bounding box center [106, 265] width 18 height 9
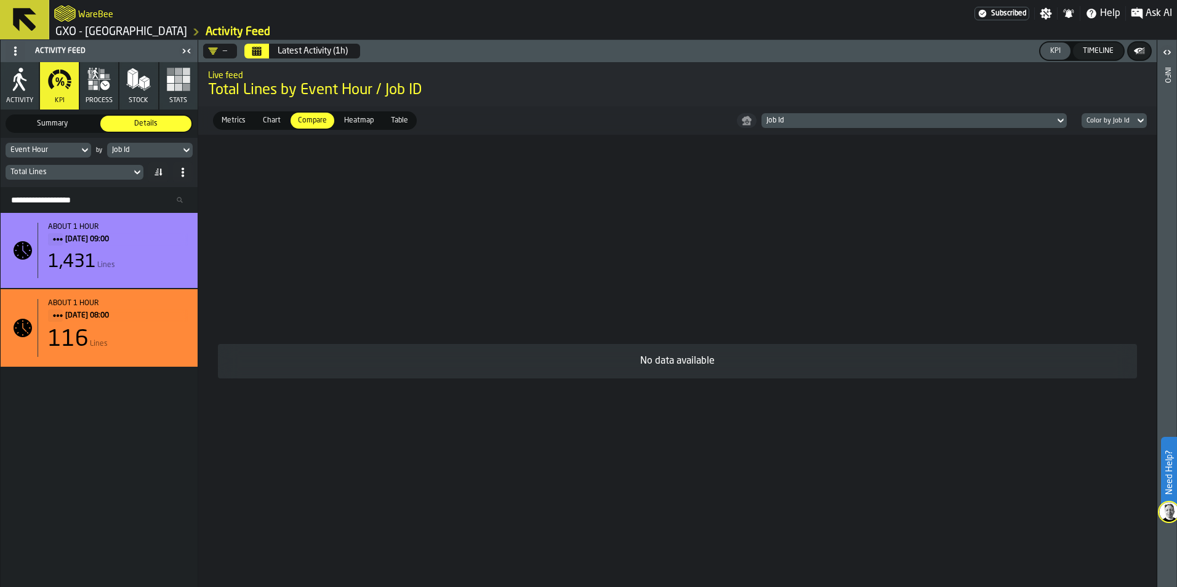
click at [271, 116] on span "Chart" at bounding box center [272, 120] width 28 height 11
click at [231, 118] on span "Metrics" at bounding box center [234, 120] width 34 height 11
click at [395, 120] on span "Table" at bounding box center [399, 120] width 27 height 11
click at [16, 79] on icon "button" at bounding box center [19, 79] width 25 height 25
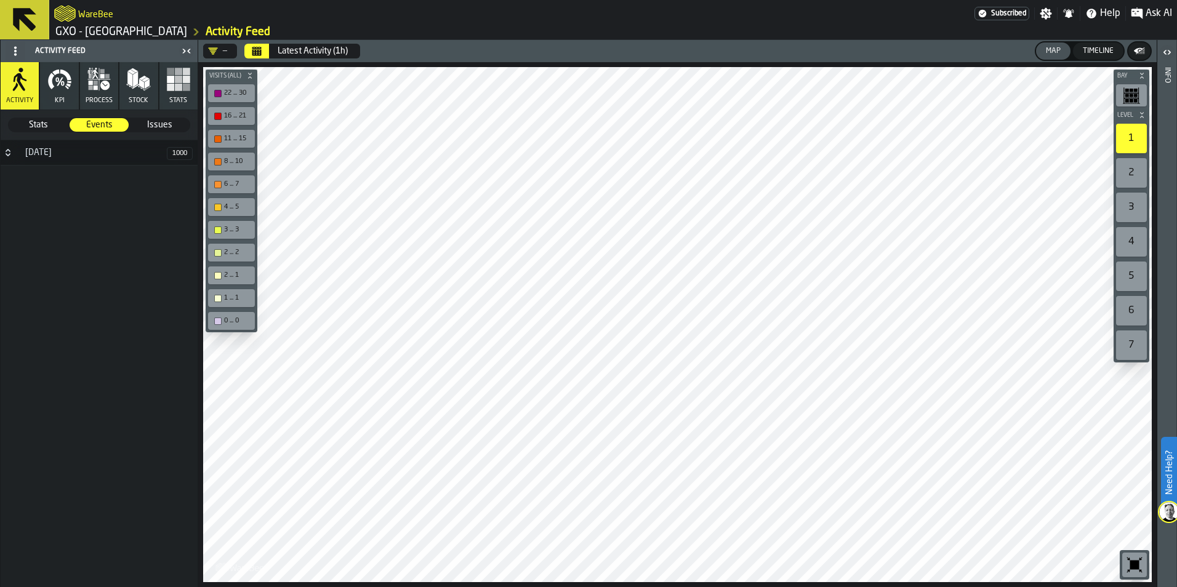
click at [51, 89] on icon "button" at bounding box center [51, 81] width 6 height 17
